Goal: Information Seeking & Learning: Learn about a topic

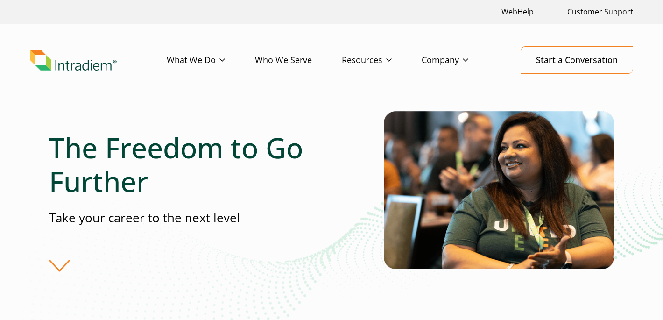
click at [54, 265] on div "The Freedom to Go Further Take your career to the next level" at bounding box center [216, 201] width 335 height 141
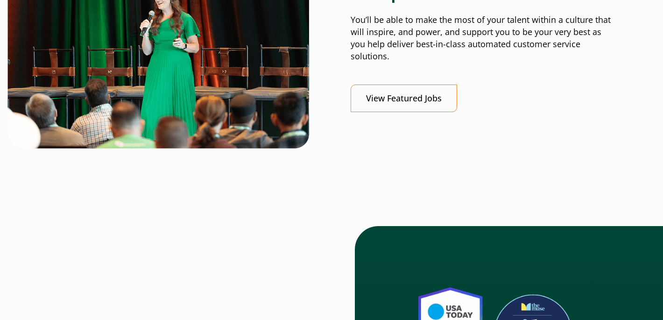
scroll to position [317, 0]
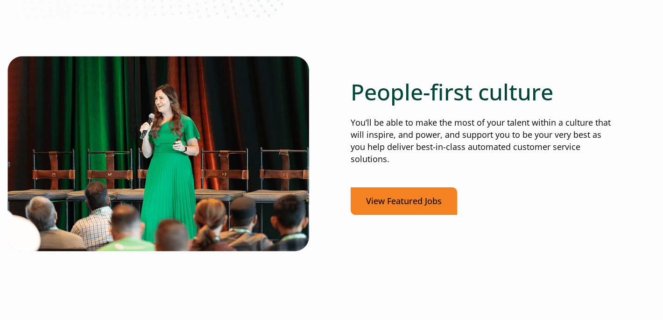
click at [409, 207] on link "View Featured Jobs" at bounding box center [404, 201] width 106 height 28
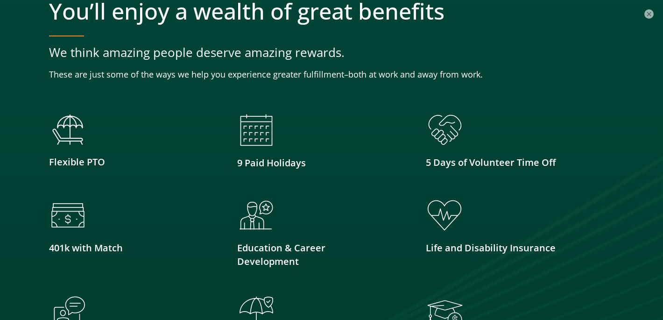
scroll to position [2395, 0]
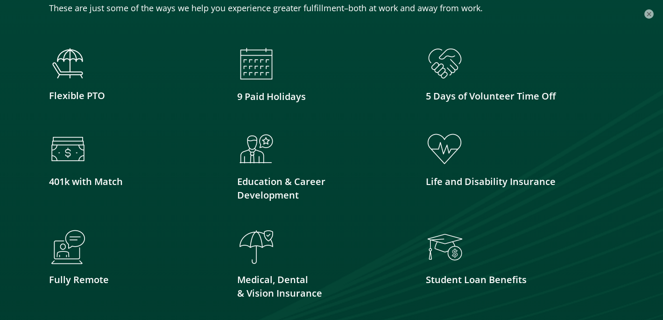
click at [85, 118] on ul "Flexible PTO 9 Paid Holidays 5 Days of Volunteer Time Off 401k with Match Educa…" at bounding box center [331, 234] width 565 height 380
click at [85, 150] on img at bounding box center [68, 149] width 38 height 38
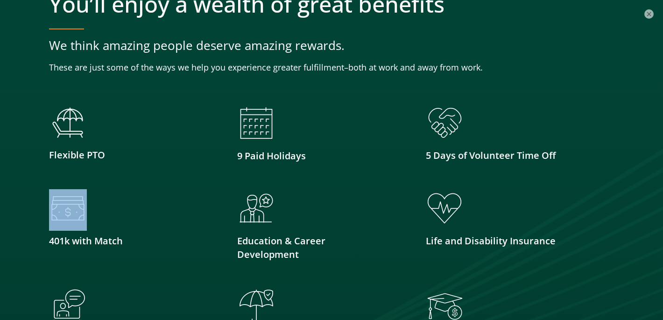
click at [85, 158] on p "Flexible PTO" at bounding box center [133, 155] width 169 height 14
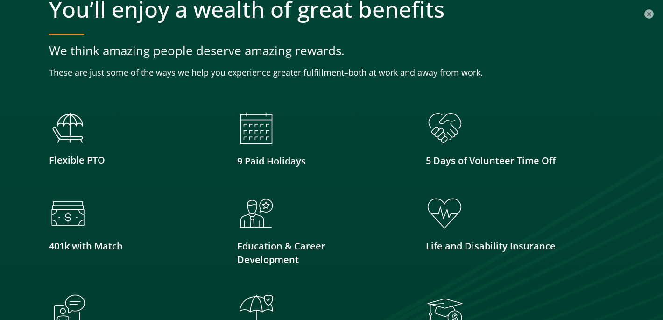
scroll to position [2319, 0]
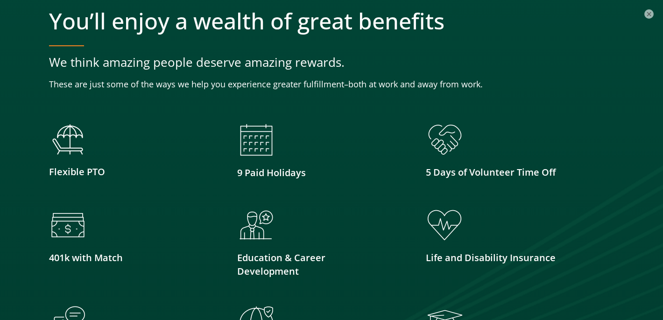
click at [93, 176] on p "Flexible PTO" at bounding box center [133, 172] width 169 height 14
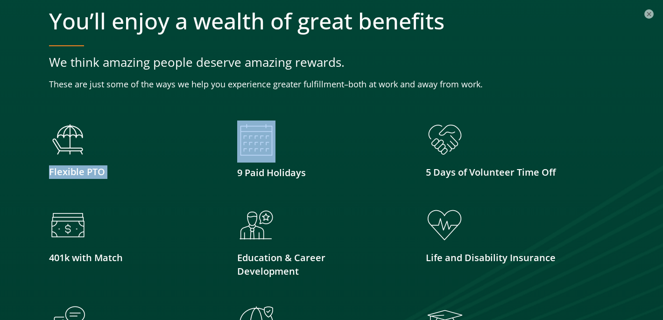
click at [92, 191] on ul "Flexible PTO 9 Paid Holidays 5 Days of Volunteer Time Off 401k with Match Educa…" at bounding box center [331, 310] width 565 height 380
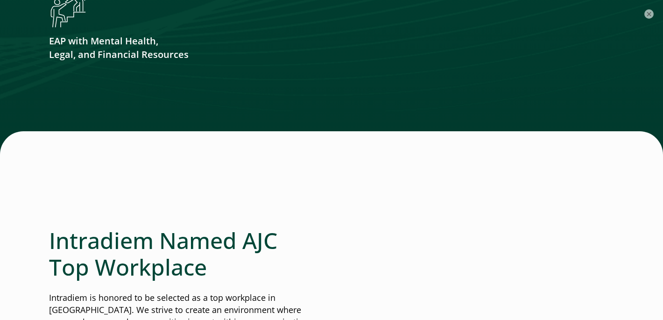
scroll to position [2857, 0]
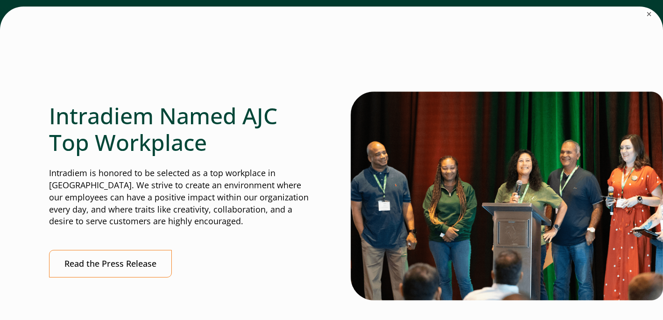
click at [92, 191] on p "Intradiem is honored to be selected as a top workplace in Atlanta. We strive to…" at bounding box center [180, 197] width 263 height 61
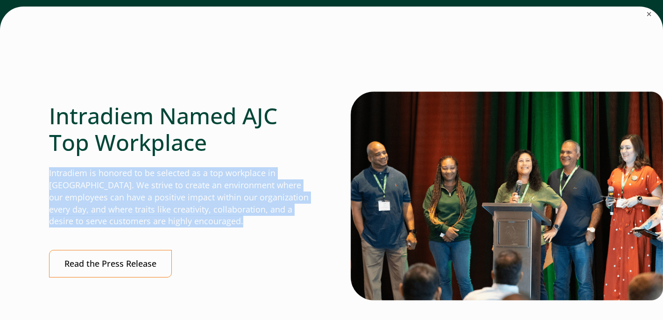
click at [92, 206] on p "Intradiem is honored to be selected as a top workplace in Atlanta. We strive to…" at bounding box center [180, 197] width 263 height 61
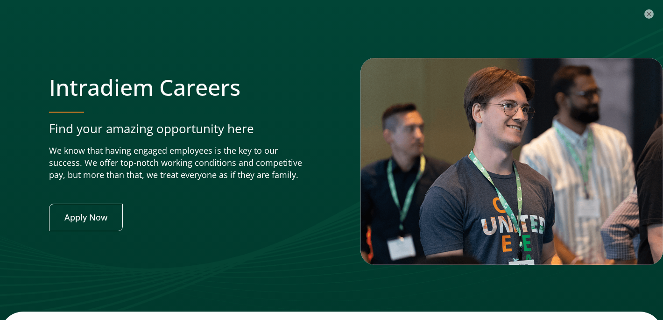
scroll to position [3777, 0]
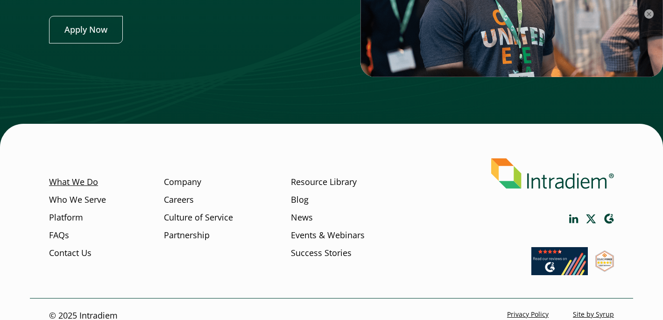
click at [75, 176] on link "What We Do" at bounding box center [73, 182] width 49 height 12
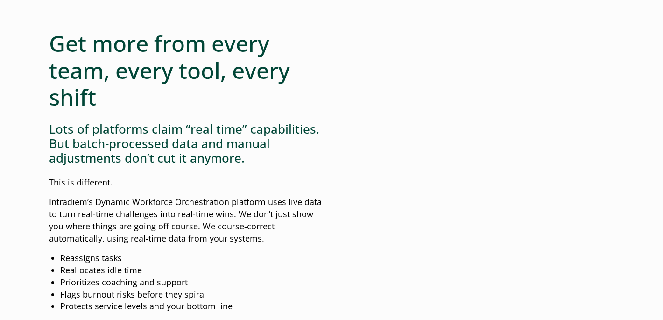
scroll to position [806, 0]
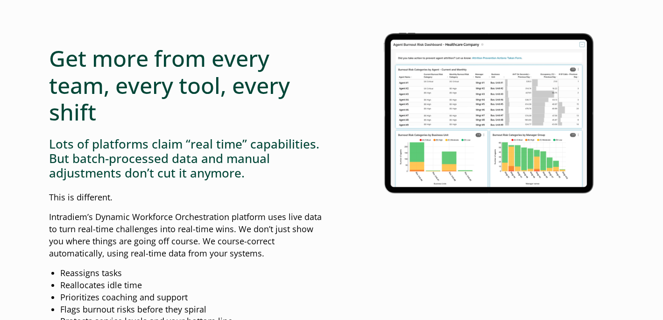
click at [239, 101] on h2 "Get more from every team, every tool, every shift" at bounding box center [188, 85] width 278 height 81
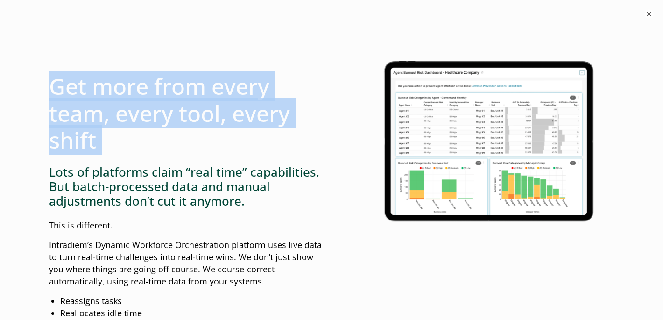
click at [232, 124] on h2 "Get more from every team, every tool, every shift" at bounding box center [188, 113] width 278 height 81
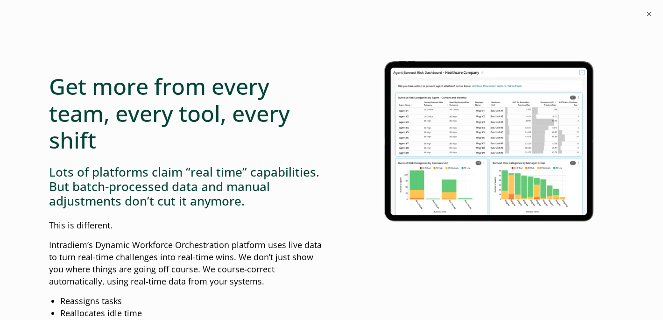
click at [217, 167] on h3 "Lots of platforms claim “real time” capabilities. But batch-processed data and …" at bounding box center [188, 187] width 278 height 44
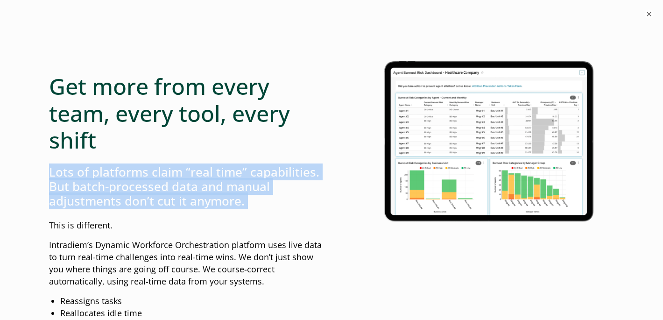
click at [217, 167] on h3 "Lots of platforms claim “real time” capabilities. But batch-processed data and …" at bounding box center [188, 187] width 278 height 44
click at [206, 215] on div "Get more from every team, every tool, every shift Lots of platforms claim “real…" at bounding box center [188, 236] width 278 height 375
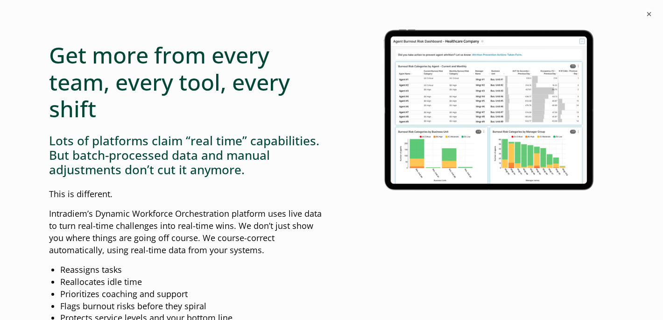
scroll to position [864, 0]
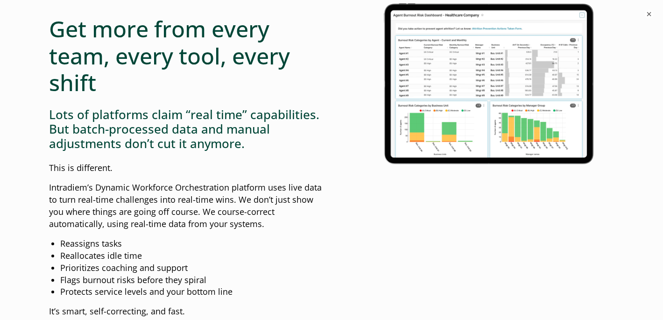
click at [206, 215] on p "Intradiem’s Dynamic Workforce Orchestration platform uses live data to turn rea…" at bounding box center [188, 206] width 278 height 49
click at [201, 237] on div "Get more from every team, every tool, every shift Lots of platforms claim “real…" at bounding box center [188, 179] width 278 height 375
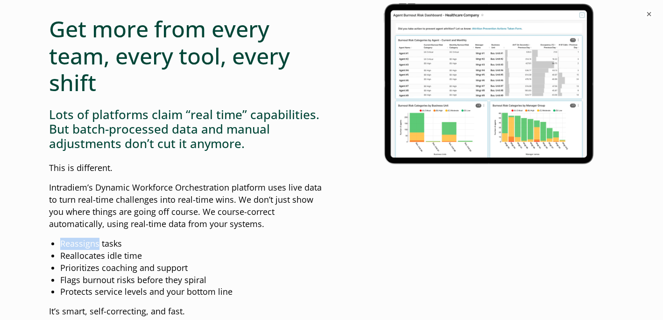
click at [201, 237] on div "Get more from every team, every tool, every shift Lots of platforms claim “real…" at bounding box center [188, 179] width 278 height 375
click at [200, 259] on li "Reallocates idle time" at bounding box center [193, 256] width 267 height 12
click at [200, 273] on li "Prioritizes coaching and support" at bounding box center [193, 268] width 267 height 12
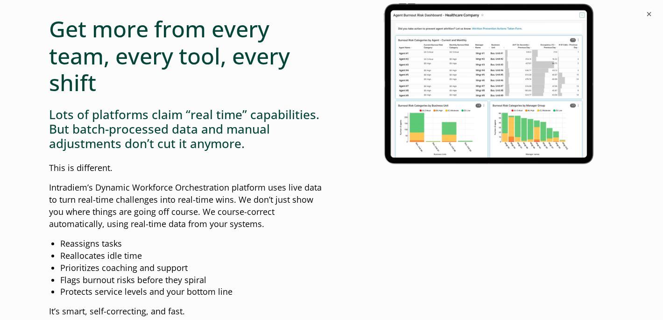
click at [200, 273] on li "Prioritizes coaching and support" at bounding box center [193, 268] width 267 height 12
click at [200, 279] on li "Flags burnout risks before they spiral" at bounding box center [193, 280] width 267 height 12
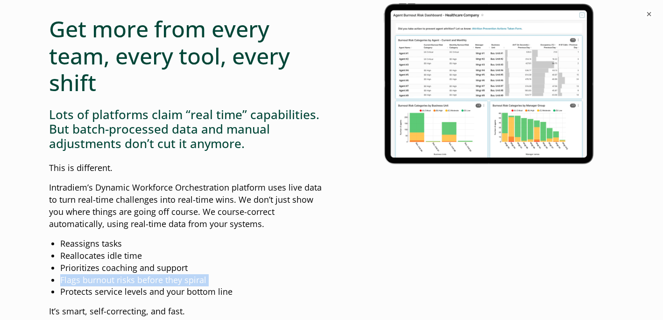
click at [200, 291] on li "Protects service levels and your bottom line" at bounding box center [193, 292] width 267 height 12
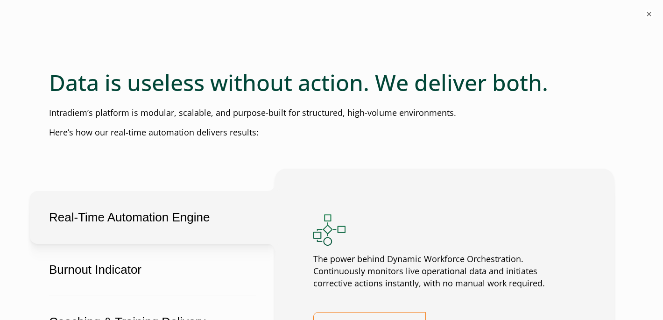
scroll to position [1583, 0]
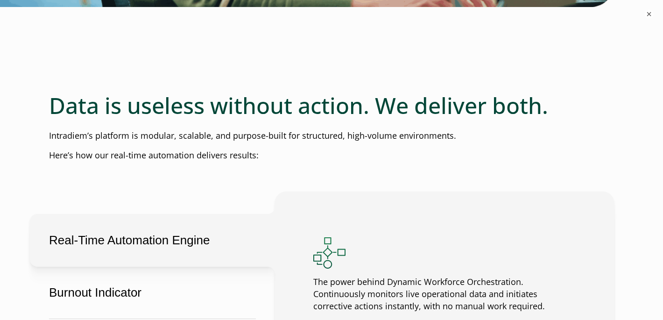
click at [316, 121] on div "Turn real-time challenges into real-time wins Dynamic Workforce Orchestration d…" at bounding box center [331, 155] width 603 height 3198
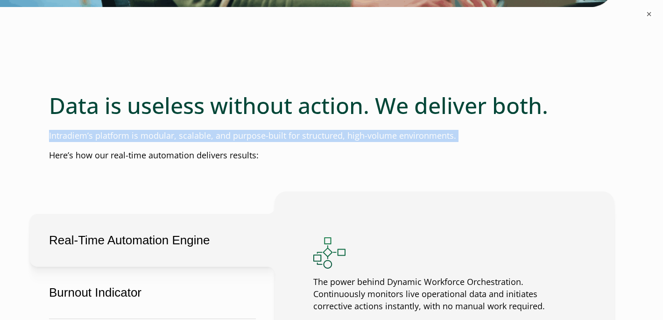
click at [303, 144] on div "Turn real-time challenges into real-time wins Dynamic Workforce Orchestration d…" at bounding box center [331, 155] width 603 height 3198
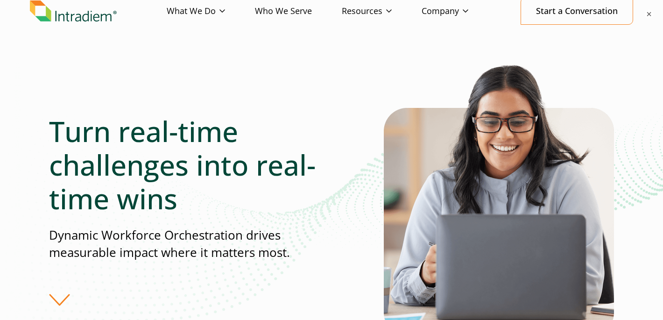
scroll to position [0, 0]
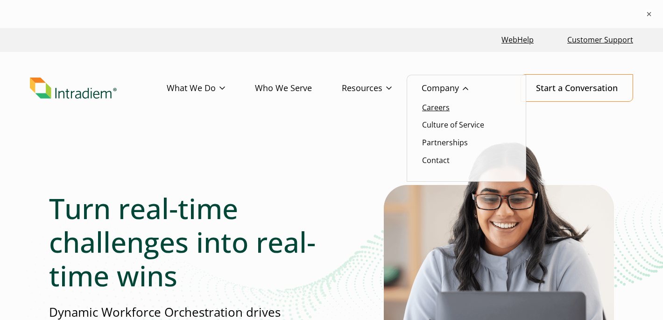
click at [446, 111] on link "Careers" at bounding box center [436, 107] width 28 height 10
